Goal: Find specific page/section: Find specific page/section

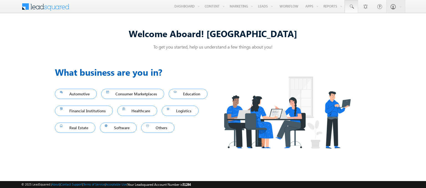
click at [352, 7] on span at bounding box center [352, 7] width 6 height 6
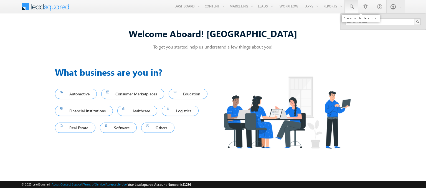
type input "8970775413"
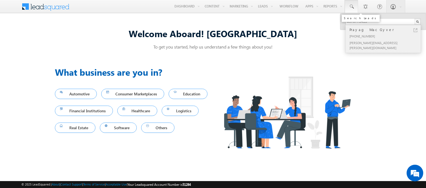
click at [386, 29] on div "Prayag MacGyver" at bounding box center [385, 30] width 74 height 6
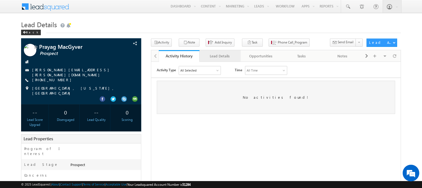
click at [219, 56] on div "Lead Details" at bounding box center [219, 56] width 31 height 7
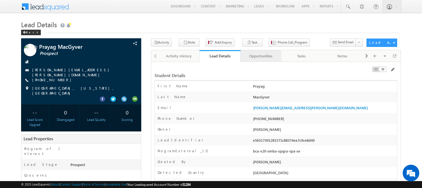
click at [260, 56] on div "Opportunities" at bounding box center [260, 56] width 31 height 7
